Goal: Navigation & Orientation: Find specific page/section

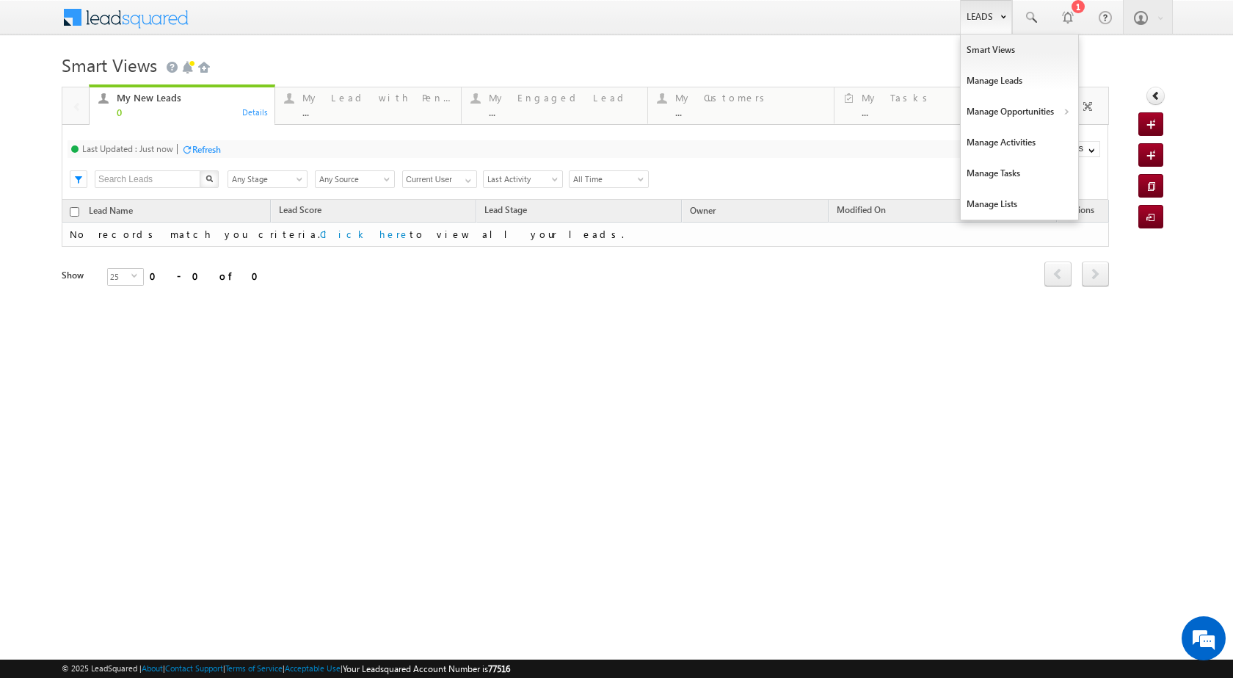
click at [995, 28] on link "Leads" at bounding box center [986, 17] width 52 height 34
click at [1064, 110] on b at bounding box center [1066, 113] width 5 height 9
click at [981, 10] on link "Leads" at bounding box center [986, 17] width 52 height 34
click at [1057, 111] on link "Manage Opportunities" at bounding box center [1019, 111] width 117 height 31
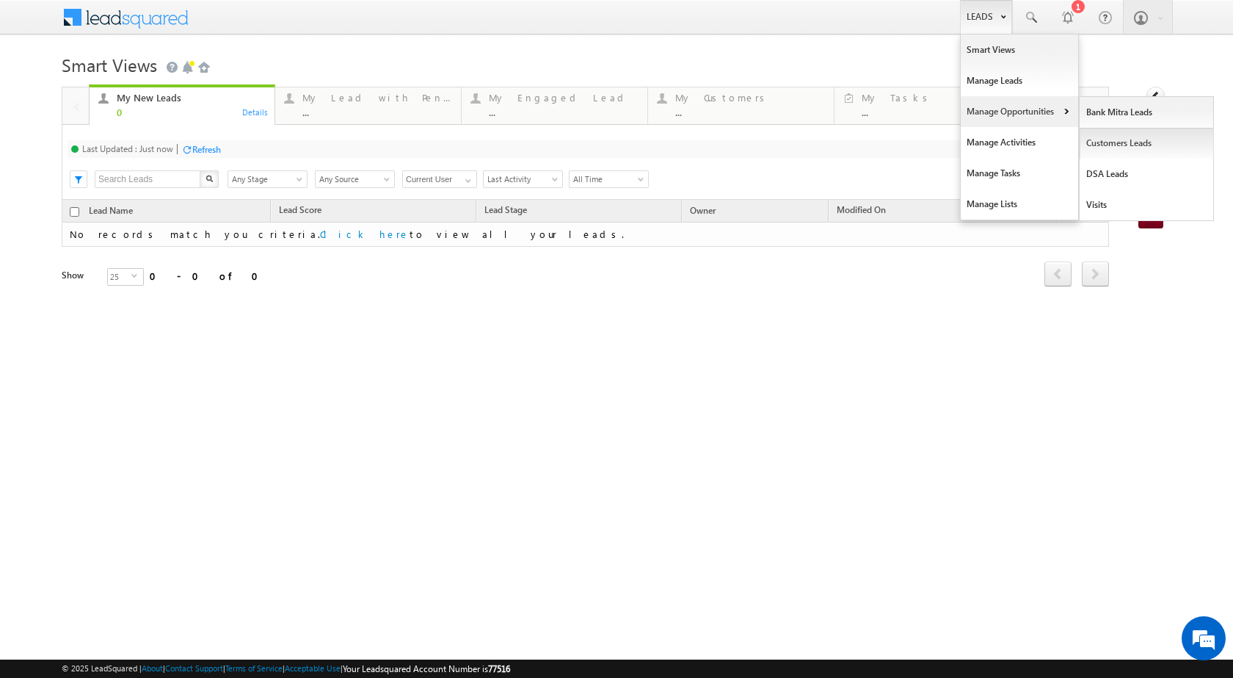
click at [1130, 145] on link "Customers Leads" at bounding box center [1147, 143] width 134 height 31
